Goal: Communication & Community: Answer question/provide support

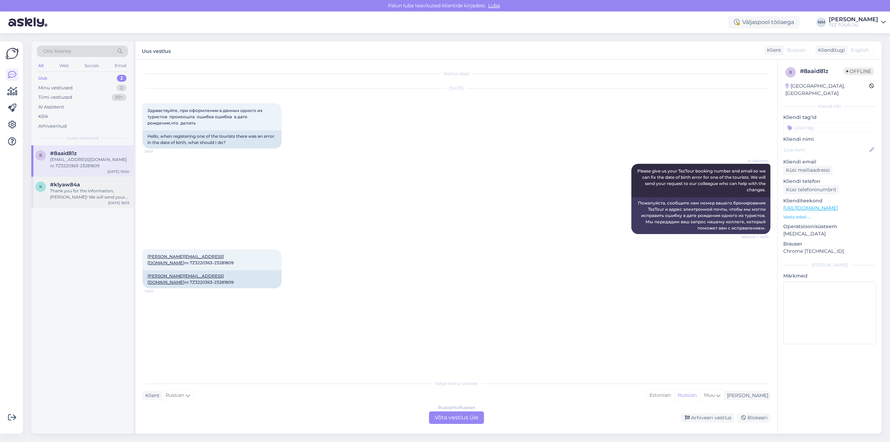
click at [88, 195] on div "Thank you for the information, [PERSON_NAME]! We will send your request to our …" at bounding box center [89, 194] width 79 height 13
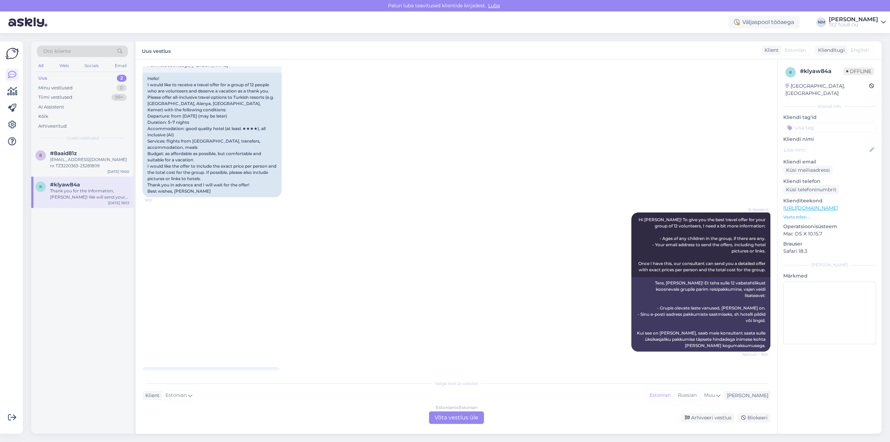
scroll to position [256, 0]
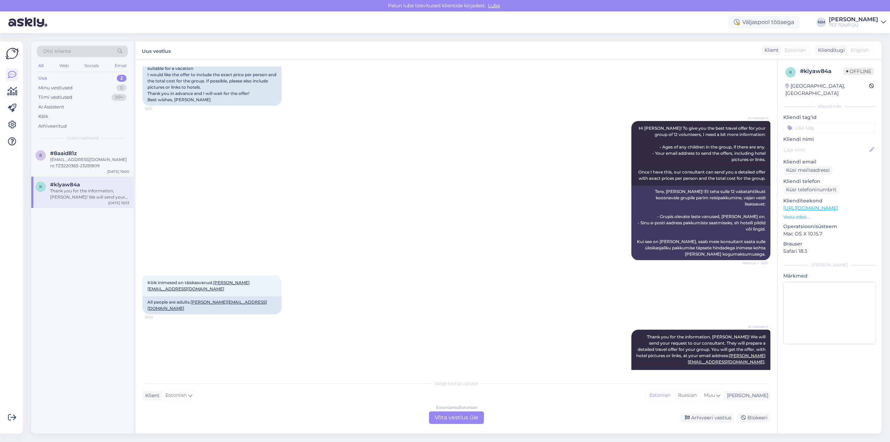
click at [473, 419] on div "Estonian to Estonian Võta vestlus üle" at bounding box center [456, 417] width 55 height 13
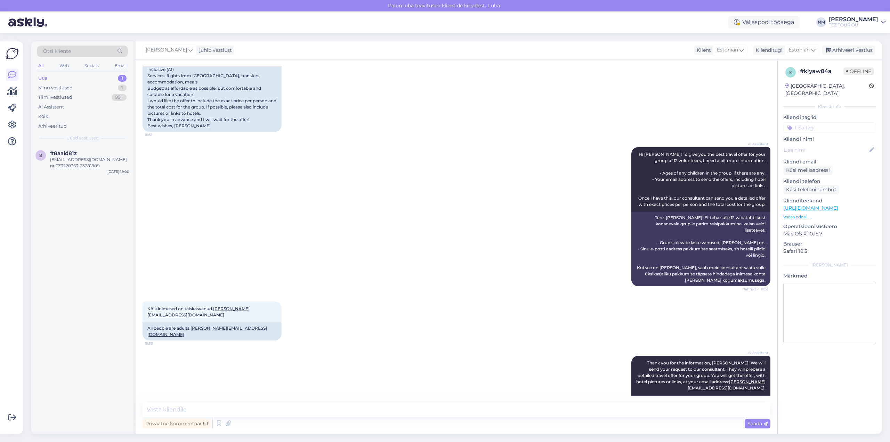
click at [806, 122] on input at bounding box center [829, 127] width 93 height 10
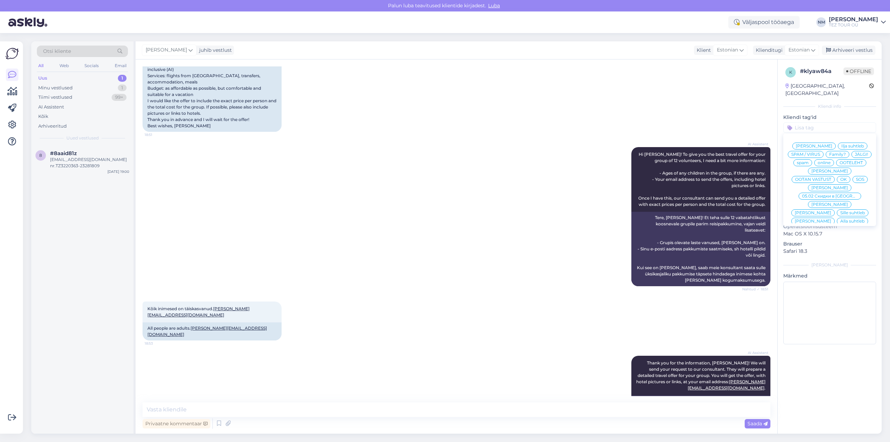
click at [833, 236] on span "[PERSON_NAME]" at bounding box center [829, 238] width 37 height 4
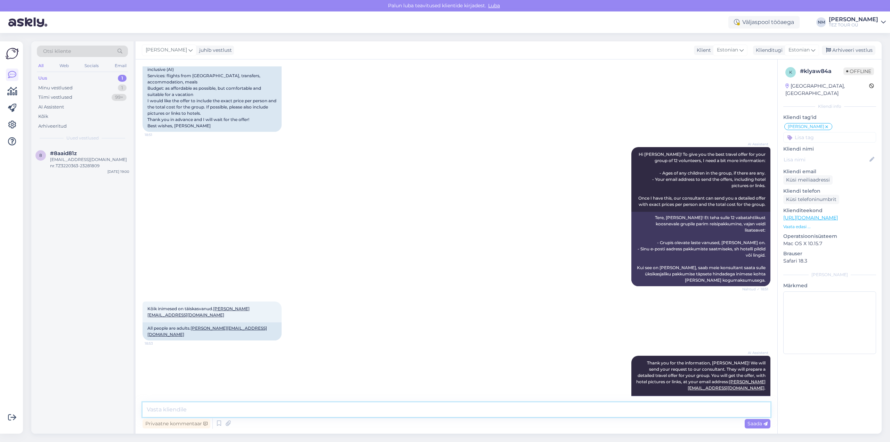
click at [172, 404] on textarea at bounding box center [457, 409] width 628 height 15
paste textarea "Täname, et tunnete huvi TEZ TOURi poolt pakutavate reisiteenuste vastu."
type textarea "[PERSON_NAME]! Täname, et tunnete huvi TEZ TOURi poolt pakutavate reisiteenuste…"
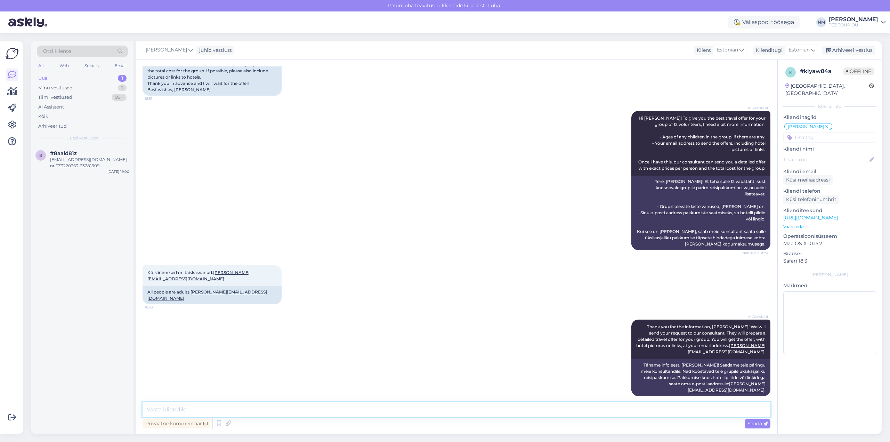
click at [148, 410] on textarea at bounding box center [457, 409] width 628 height 15
click at [241, 412] on textarea "Kuna saatsite ka päringu meie üldmeilile" at bounding box center [457, 409] width 628 height 15
click at [253, 409] on textarea "Kuna saatsite ka päringu meie üld -meilile" at bounding box center [457, 409] width 628 height 15
click at [288, 410] on textarea "Kuna saatsite ka päringu meie üld -mailile" at bounding box center [457, 409] width 628 height 15
click at [243, 408] on textarea "Kuna saatsite ka päringu meie üld -mailile, pakkumine on saadetud ka e-mailile …" at bounding box center [457, 409] width 628 height 15
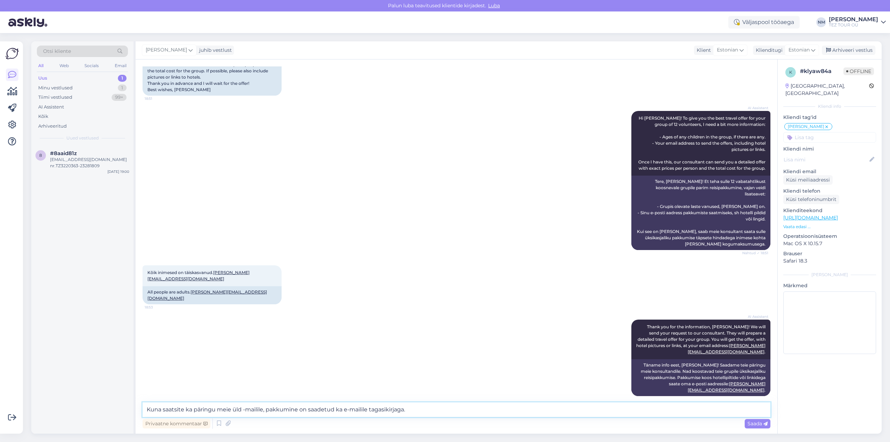
type textarea "Kuna saatsite ka päringu meie üld e-mailile, pakkumine on saadetud ka e-mailile…"
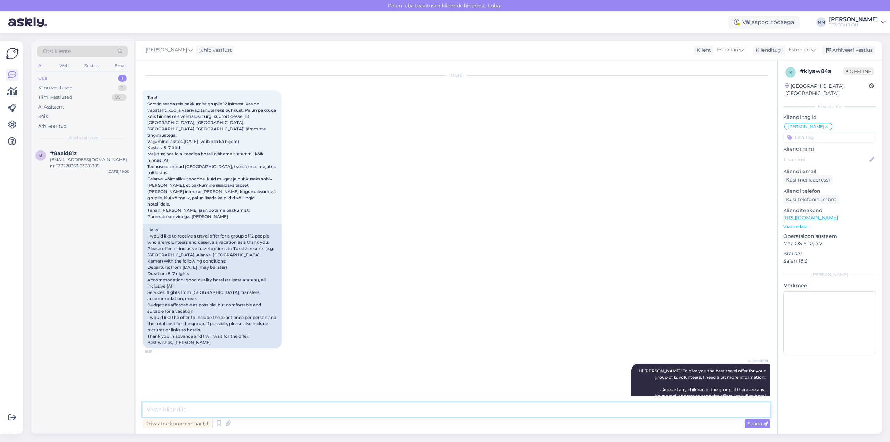
scroll to position [0, 0]
